Goal: Information Seeking & Learning: Compare options

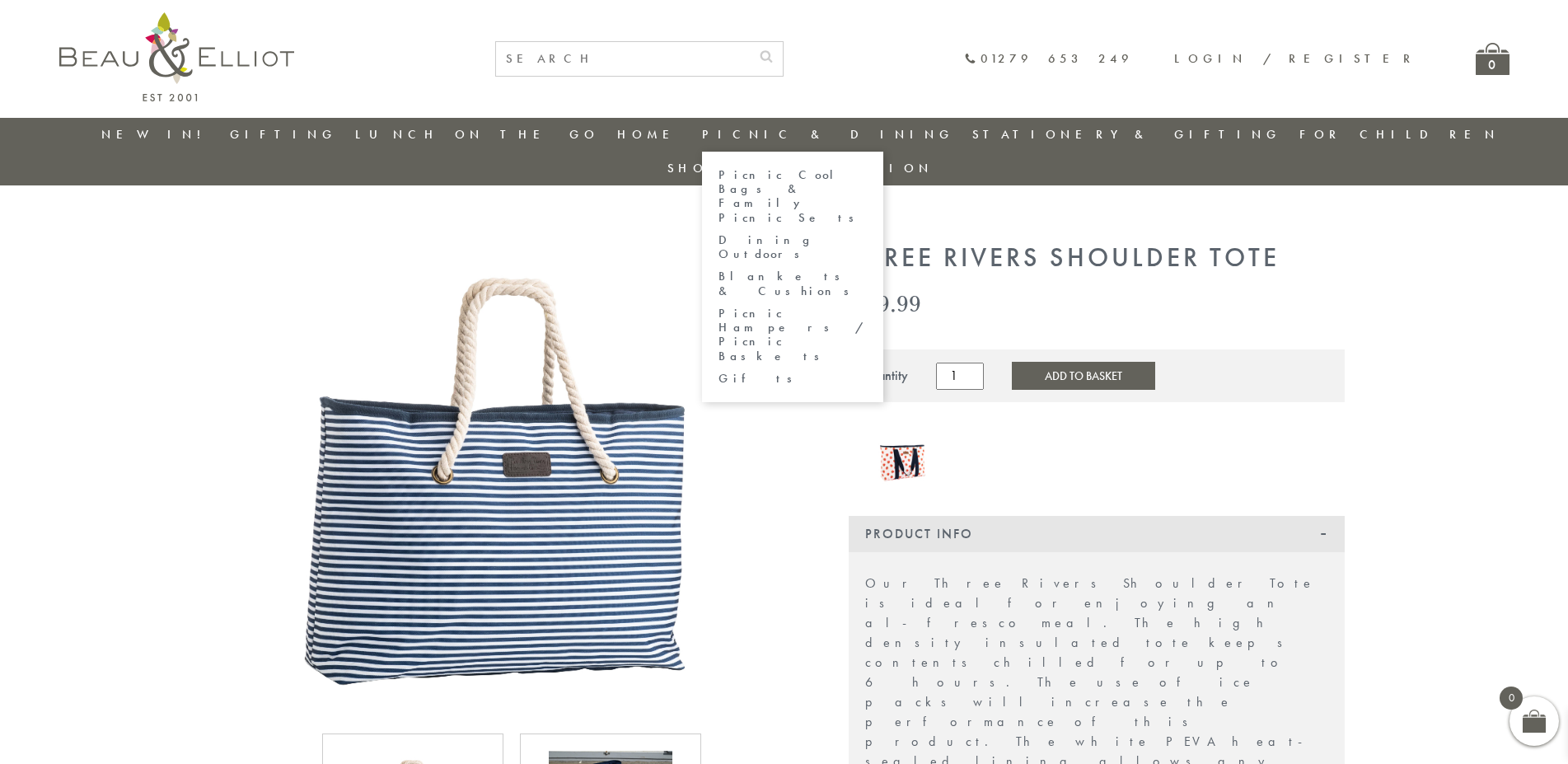
click at [784, 269] on link "Blankets & Cushions" at bounding box center [793, 283] width 149 height 29
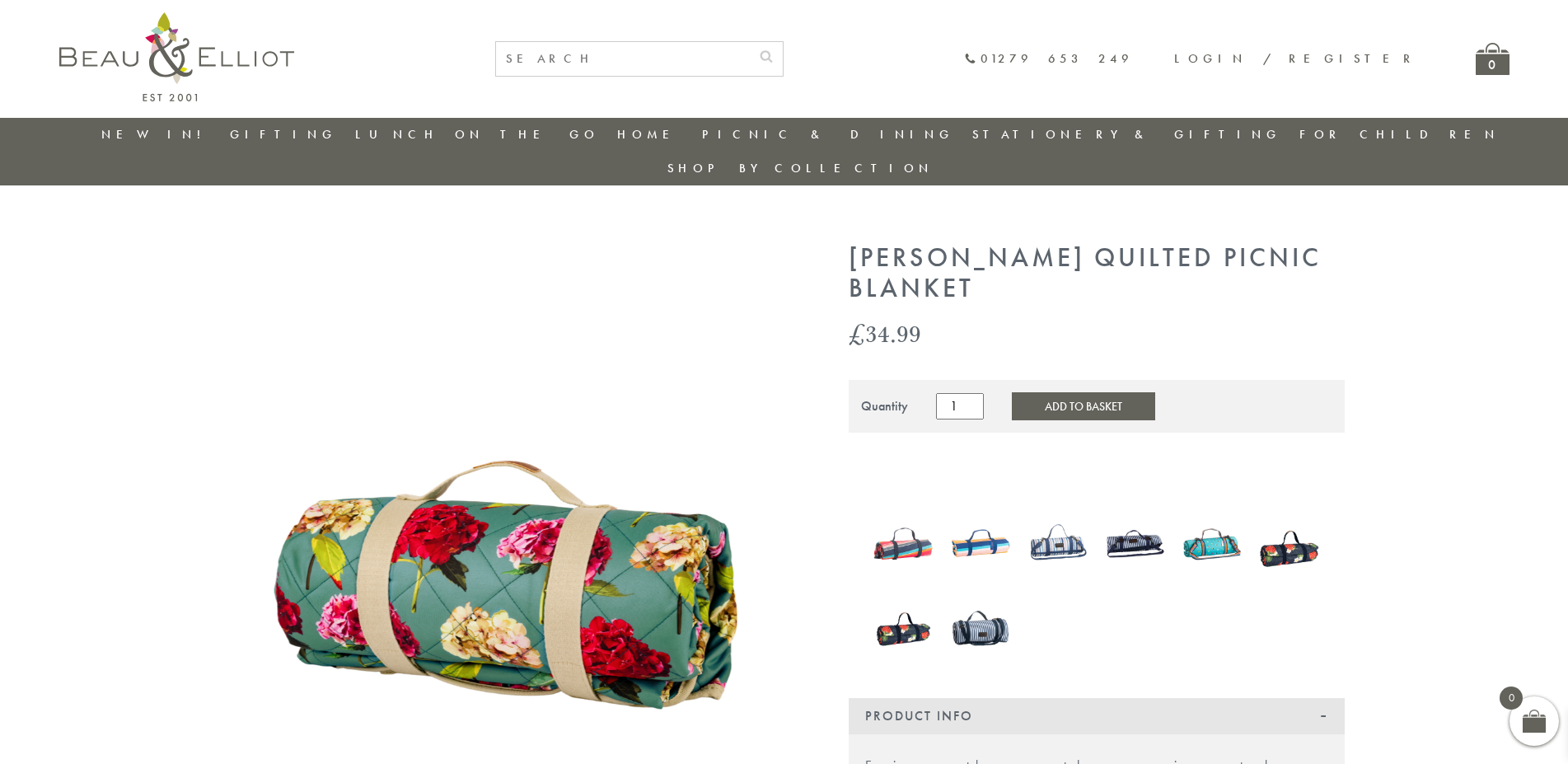
click at [980, 595] on img at bounding box center [980, 628] width 61 height 79
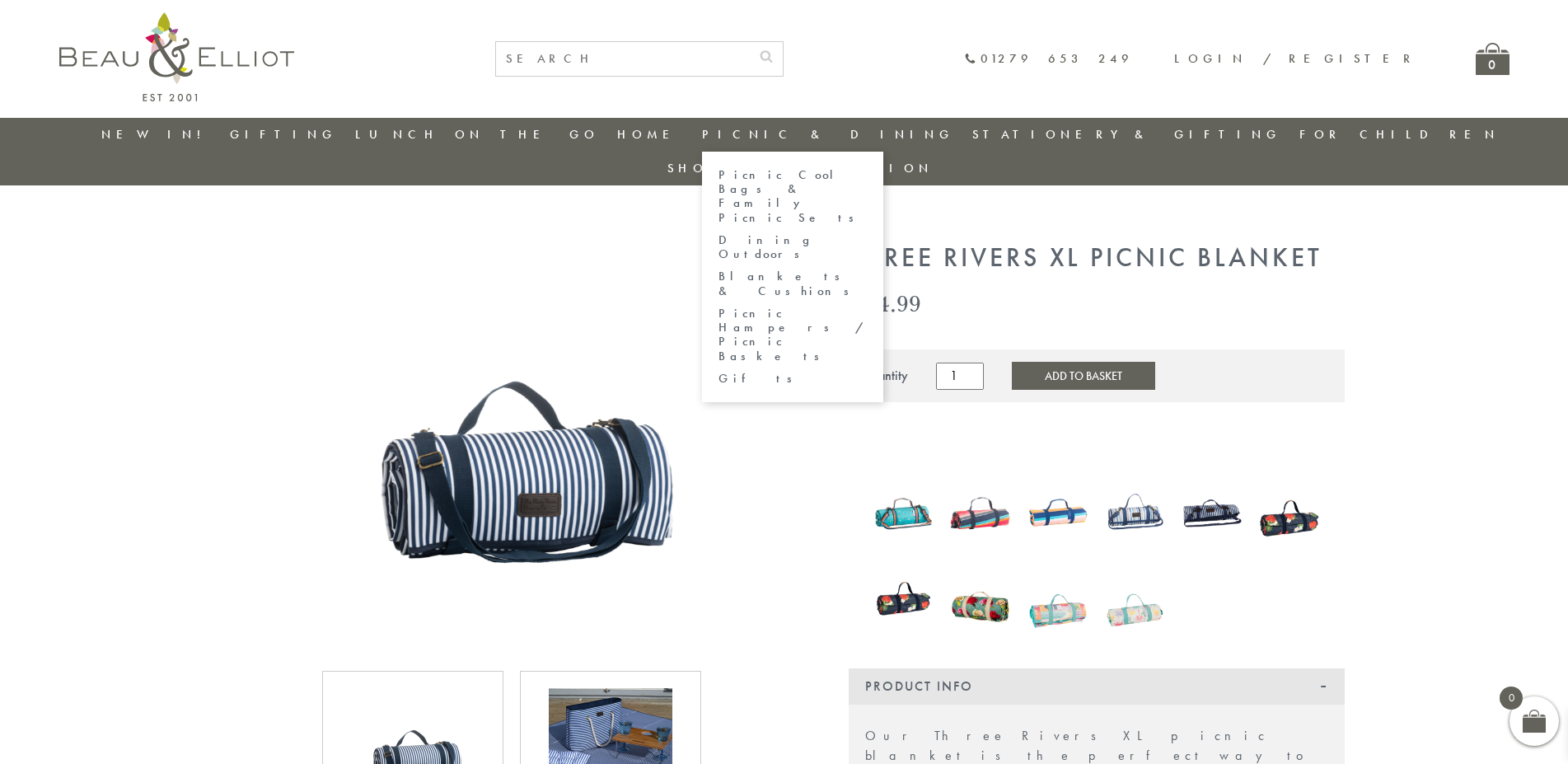
click at [766, 184] on link "Picnic Cool Bags & Family Picnic Sets" at bounding box center [793, 196] width 149 height 57
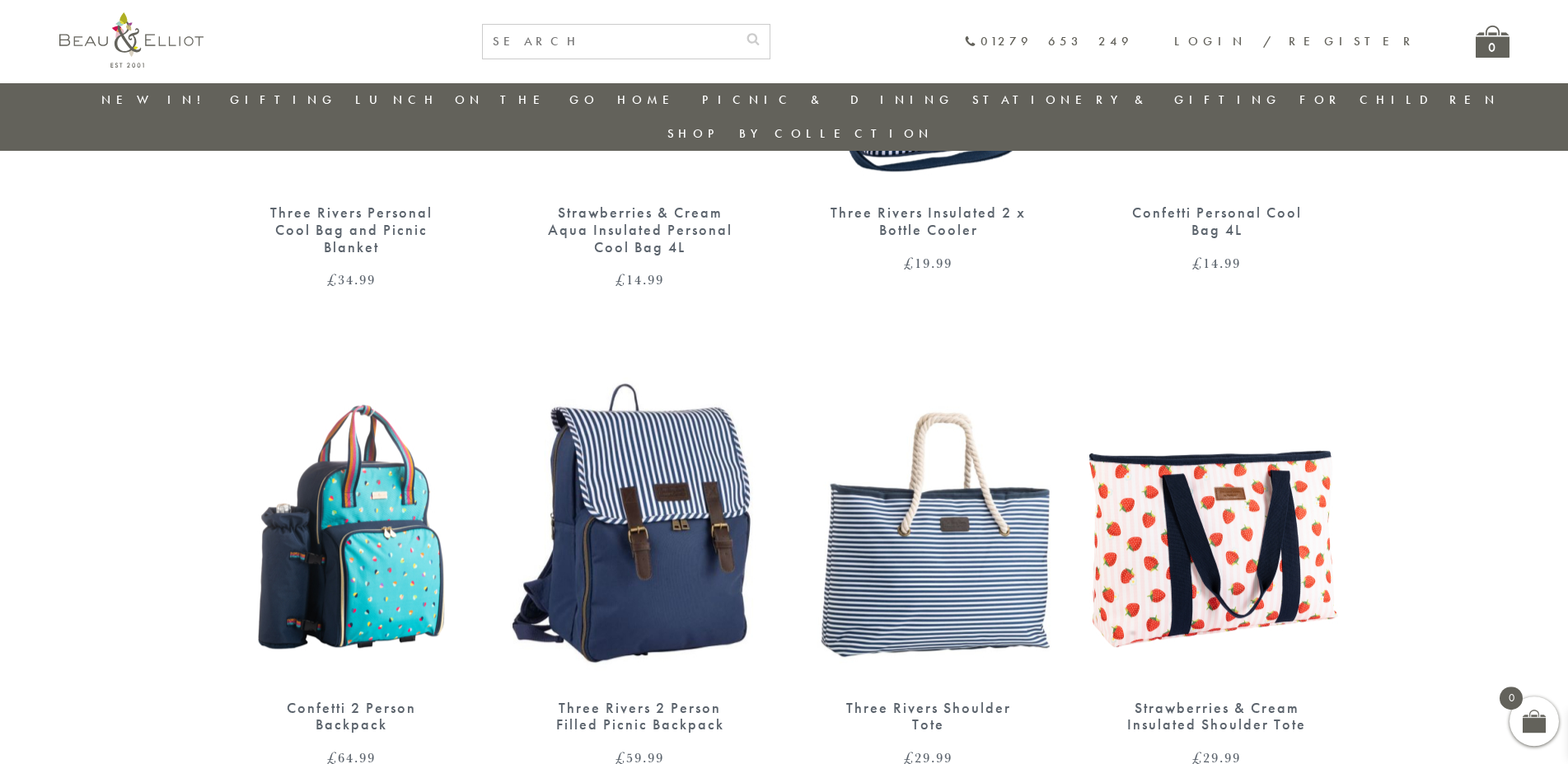
scroll to position [1986, 0]
